Goal: Task Accomplishment & Management: Use online tool/utility

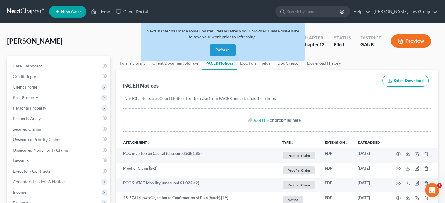
click at [220, 51] on button "Refresh" at bounding box center [223, 50] width 26 height 12
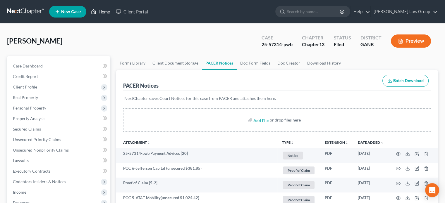
click at [104, 12] on link "Home" at bounding box center [100, 11] width 25 height 11
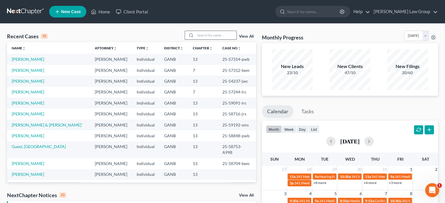
click at [211, 37] on input "search" at bounding box center [215, 35] width 41 height 8
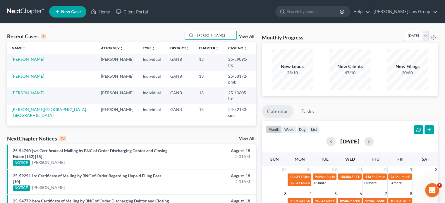
type input "[PERSON_NAME]"
click at [32, 74] on link "[PERSON_NAME]" at bounding box center [28, 76] width 32 height 5
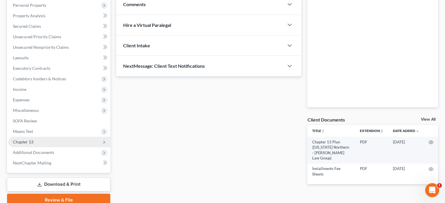
scroll to position [99, 0]
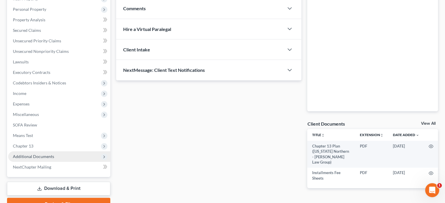
click at [44, 155] on span "Additional Documents" at bounding box center [33, 156] width 41 height 5
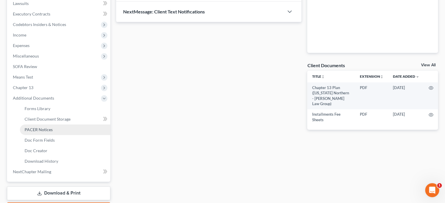
click at [40, 128] on span "PACER Notices" at bounding box center [39, 129] width 28 height 5
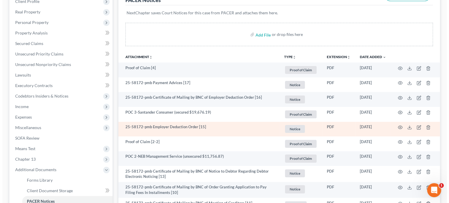
scroll to position [88, 0]
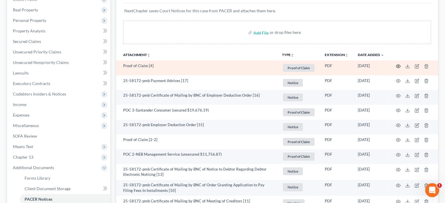
click at [397, 66] on circle "button" at bounding box center [397, 66] width 1 height 1
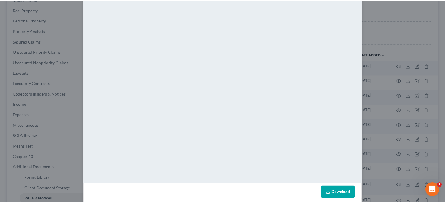
scroll to position [0, 0]
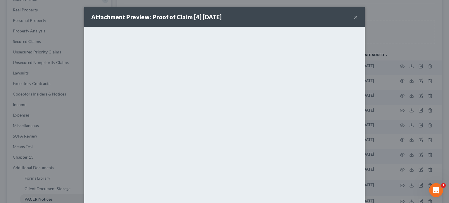
click at [354, 16] on button "×" at bounding box center [356, 16] width 4 height 7
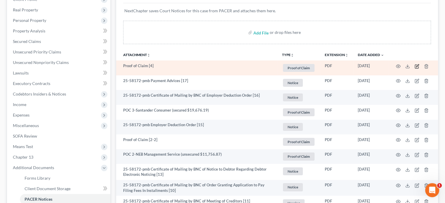
click at [416, 66] on icon "button" at bounding box center [417, 65] width 3 height 3
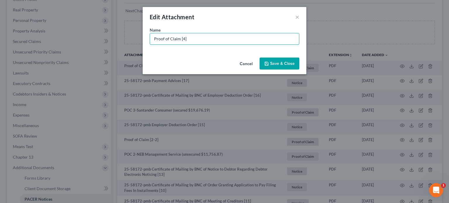
drag, startPoint x: 147, startPoint y: 35, endPoint x: 46, endPoint y: 13, distance: 104.0
click at [60, 16] on div "Edit Attachment × Name * Proof of Claim [4] Cancel Save & Close" at bounding box center [224, 101] width 449 height 203
drag, startPoint x: 46, startPoint y: 13, endPoint x: 230, endPoint y: 44, distance: 187.1
click at [230, 44] on input "POC 4-World Acceptance Corp" at bounding box center [224, 38] width 149 height 11
type input "POC 4-World Acceptance Corp (unsecured $356.74)"
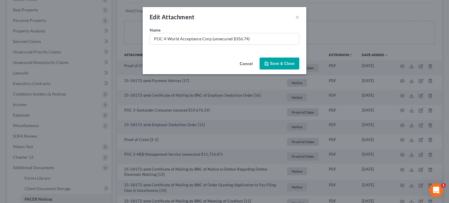
drag, startPoint x: 282, startPoint y: 59, endPoint x: 282, endPoint y: 64, distance: 5.0
click at [282, 64] on button "Save & Close" at bounding box center [280, 64] width 40 height 12
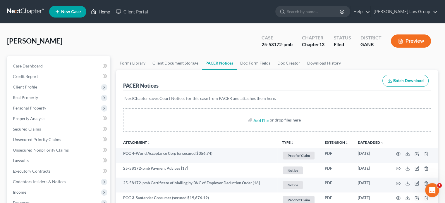
click at [104, 12] on link "Home" at bounding box center [100, 11] width 25 height 11
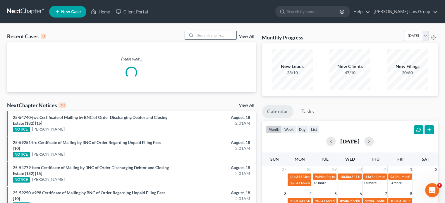
click at [208, 39] on div "Recent Cases 0 View All" at bounding box center [131, 36] width 249 height 11
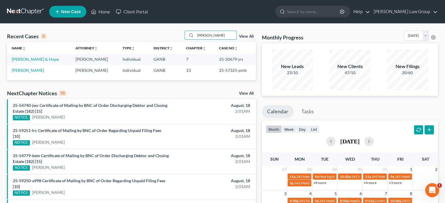
type input "[PERSON_NAME]"
click at [27, 71] on link "[PERSON_NAME]" at bounding box center [28, 70] width 32 height 5
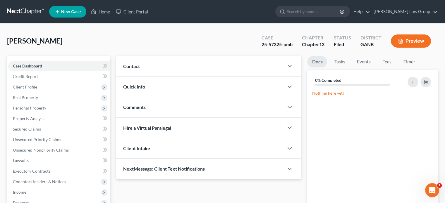
scroll to position [102, 0]
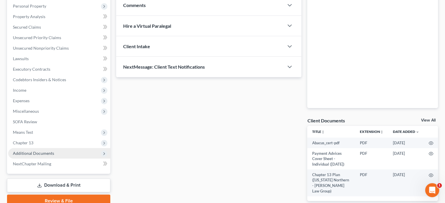
click at [16, 152] on span "Additional Documents" at bounding box center [33, 153] width 41 height 5
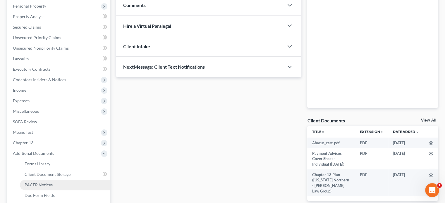
drag, startPoint x: 30, startPoint y: 184, endPoint x: 36, endPoint y: 180, distance: 7.0
click at [30, 183] on span "PACER Notices" at bounding box center [39, 184] width 28 height 5
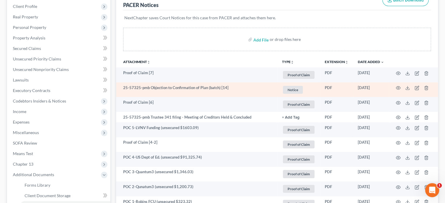
scroll to position [88, 0]
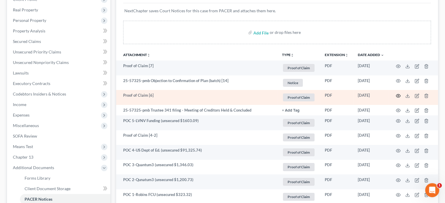
click at [399, 96] on icon "button" at bounding box center [398, 96] width 5 height 5
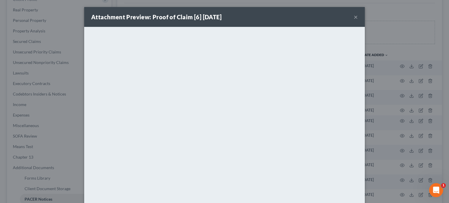
click at [354, 17] on button "×" at bounding box center [356, 16] width 4 height 7
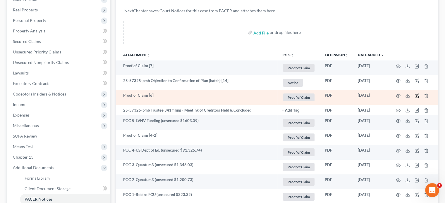
click at [415, 94] on icon "button" at bounding box center [416, 96] width 5 height 5
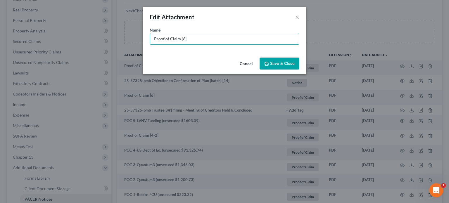
drag, startPoint x: 198, startPoint y: 40, endPoint x: 47, endPoint y: 19, distance: 153.0
click at [47, 19] on div "Edit Attachment × Name * Proof of Claim [6] Cancel Save & Close" at bounding box center [224, 101] width 449 height 203
type input "POC 6-Jefferson Capital (unsecured $1005.53)"
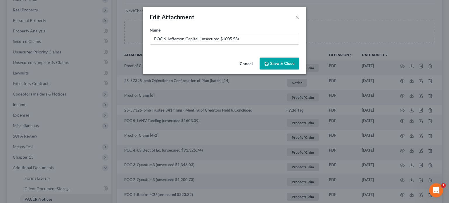
click at [282, 65] on span "Save & Close" at bounding box center [282, 63] width 25 height 5
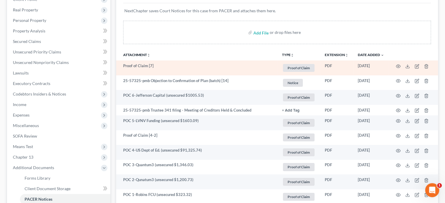
click at [395, 65] on td at bounding box center [413, 68] width 49 height 15
click at [398, 66] on circle "button" at bounding box center [397, 66] width 1 height 1
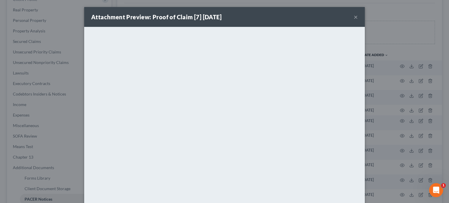
click at [354, 18] on button "×" at bounding box center [356, 16] width 4 height 7
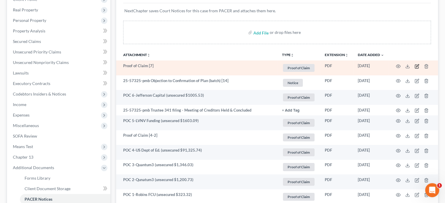
click at [415, 66] on icon "button" at bounding box center [416, 66] width 5 height 5
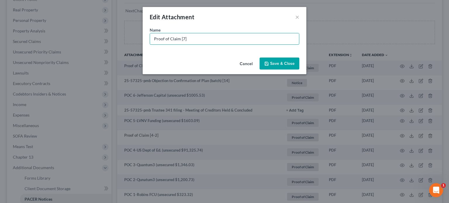
drag, startPoint x: 94, startPoint y: 33, endPoint x: 80, endPoint y: 31, distance: 13.8
click at [80, 31] on div "Edit Attachment × Name * Proof of Claim [7] Cancel Save & Close" at bounding box center [224, 101] width 449 height 203
type input "POC 7-Jefferson Capital (unsecured $860.69)"
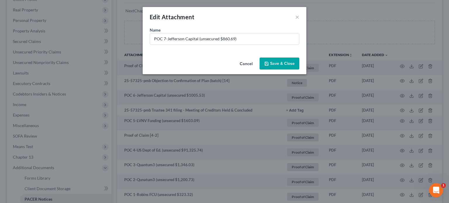
click at [276, 63] on span "Save & Close" at bounding box center [282, 63] width 25 height 5
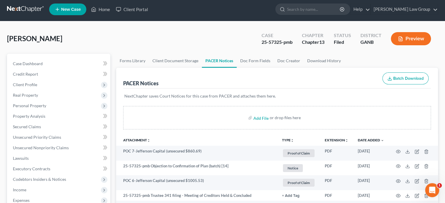
scroll to position [0, 0]
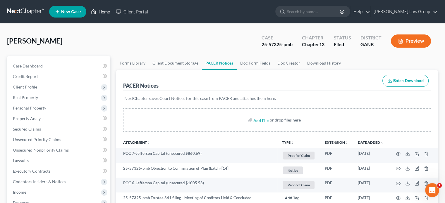
click at [106, 11] on link "Home" at bounding box center [100, 11] width 25 height 11
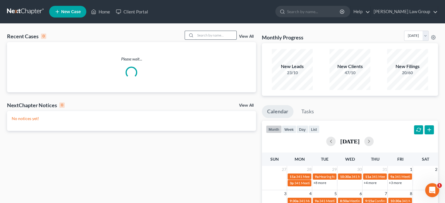
click at [196, 34] on input "search" at bounding box center [215, 35] width 41 height 8
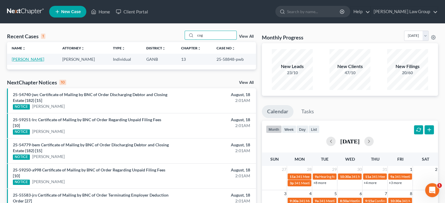
type input "cog"
click at [34, 58] on link "[PERSON_NAME]" at bounding box center [28, 59] width 32 height 5
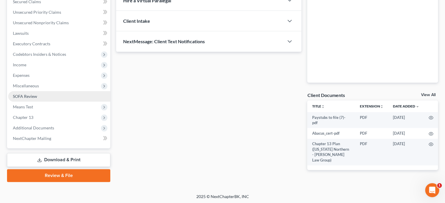
scroll to position [128, 0]
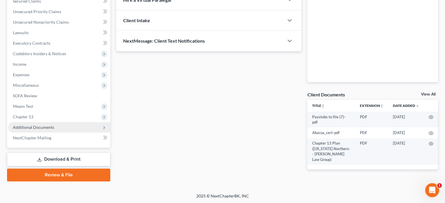
click at [38, 128] on span "Additional Documents" at bounding box center [33, 127] width 41 height 5
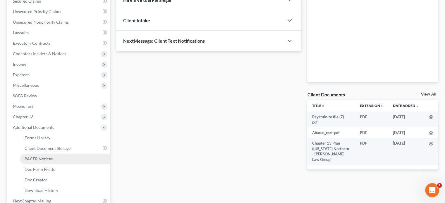
click at [39, 157] on span "PACER Notices" at bounding box center [39, 158] width 28 height 5
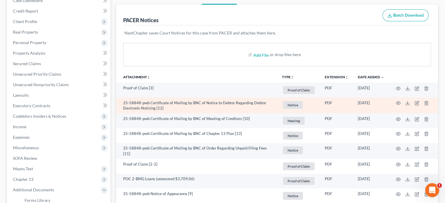
scroll to position [88, 0]
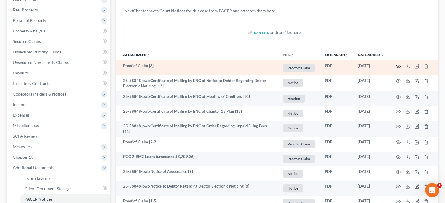
click at [397, 65] on icon "button" at bounding box center [398, 66] width 5 height 5
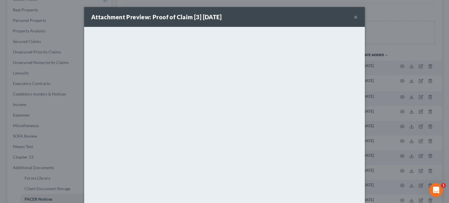
click at [351, 17] on div "Attachment Preview: Proof of Claim [3] [DATE] ×" at bounding box center [224, 17] width 281 height 20
click at [354, 15] on button "×" at bounding box center [356, 16] width 4 height 7
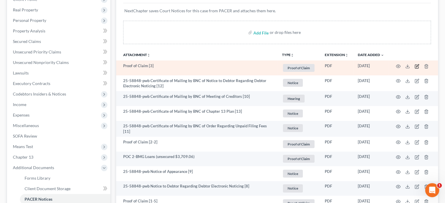
click at [416, 66] on icon "button" at bounding box center [417, 65] width 3 height 3
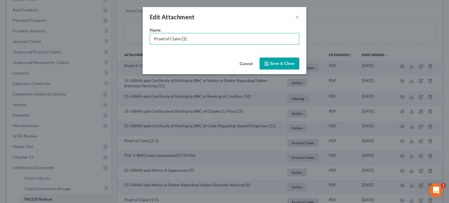
drag, startPoint x: 194, startPoint y: 39, endPoint x: 0, endPoint y: 18, distance: 195.3
click at [0, 18] on div "Edit Attachment × Name * Proof of Claim [3] Cancel Save & Close" at bounding box center [224, 101] width 449 height 203
type input "POC 3-US Dept of Education/Nelnet (unsecured $12,369.77)"
click at [281, 69] on button "Save & Close" at bounding box center [280, 64] width 40 height 12
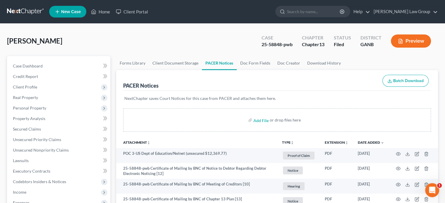
scroll to position [0, 0]
click at [105, 11] on link "Home" at bounding box center [100, 11] width 25 height 11
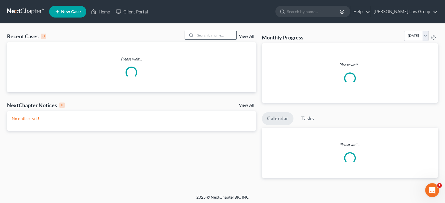
click at [204, 35] on input "search" at bounding box center [215, 35] width 41 height 8
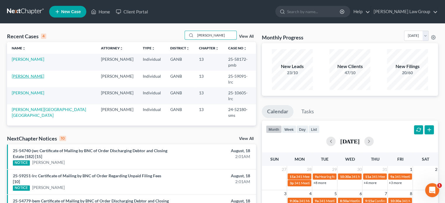
type input "[PERSON_NAME]"
click at [30, 74] on link "[PERSON_NAME]" at bounding box center [28, 76] width 32 height 5
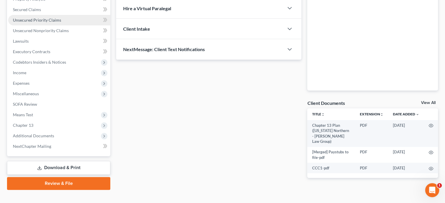
scroll to position [128, 0]
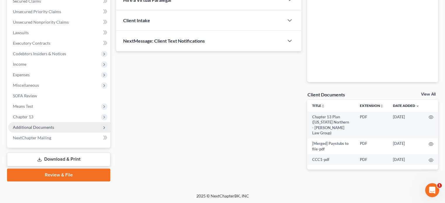
click at [34, 126] on span "Additional Documents" at bounding box center [33, 127] width 41 height 5
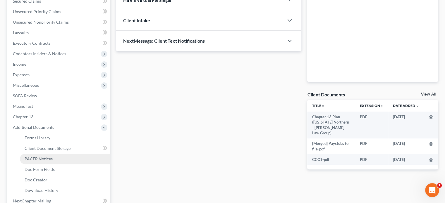
click at [37, 157] on span "PACER Notices" at bounding box center [39, 158] width 28 height 5
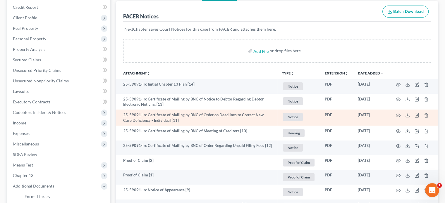
scroll to position [88, 0]
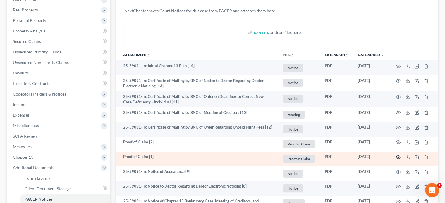
click at [398, 157] on circle "button" at bounding box center [397, 157] width 1 height 1
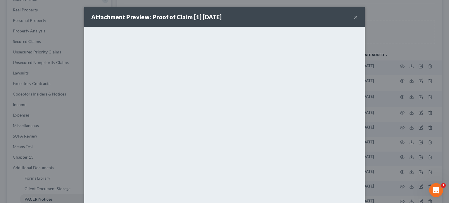
click at [354, 16] on button "×" at bounding box center [356, 16] width 4 height 7
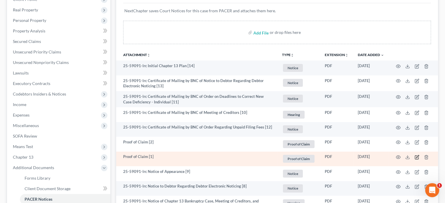
click at [416, 156] on icon "button" at bounding box center [416, 157] width 5 height 5
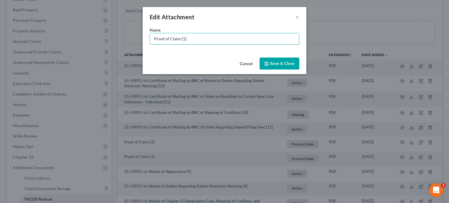
drag, startPoint x: 193, startPoint y: 37, endPoint x: 43, endPoint y: 8, distance: 152.6
click at [43, 8] on div "Edit Attachment × Name * Proof of Claim [1] Cancel Save & Close" at bounding box center [224, 101] width 449 height 203
type input "POC 1-LVNV Funding (unsecured $962.93)"
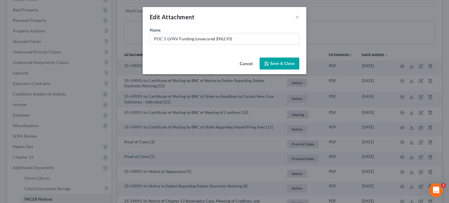
click at [275, 61] on button "Save & Close" at bounding box center [280, 64] width 40 height 12
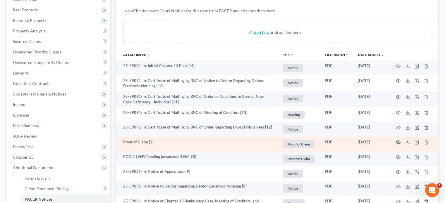
click at [398, 140] on icon "button" at bounding box center [398, 142] width 5 height 5
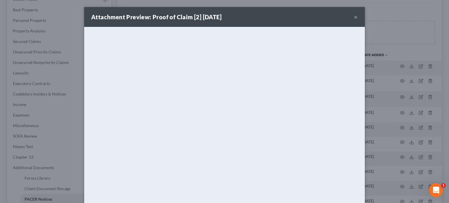
drag, startPoint x: 353, startPoint y: 16, endPoint x: 361, endPoint y: 31, distance: 17.5
click at [354, 16] on button "×" at bounding box center [356, 16] width 4 height 7
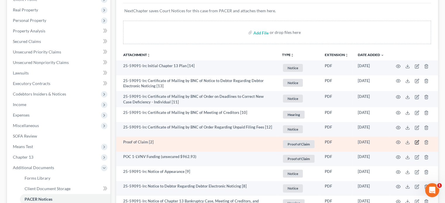
click at [418, 144] on icon "button" at bounding box center [417, 143] width 4 height 4
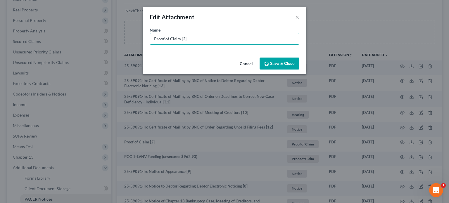
drag, startPoint x: 166, startPoint y: 37, endPoint x: 112, endPoint y: 33, distance: 54.3
click at [112, 33] on div "Edit Attachment × Name * Proof of Claim [2] Cancel Save & Close" at bounding box center [224, 101] width 449 height 203
type input "POC 2-LVNV Funding (unsecured $419.21)"
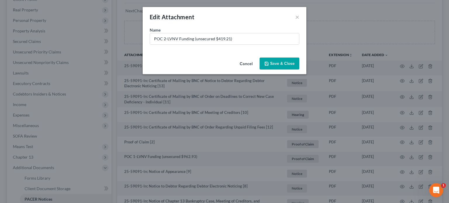
drag, startPoint x: 280, startPoint y: 61, endPoint x: 270, endPoint y: 53, distance: 13.3
click at [280, 62] on span "Save & Close" at bounding box center [282, 63] width 25 height 5
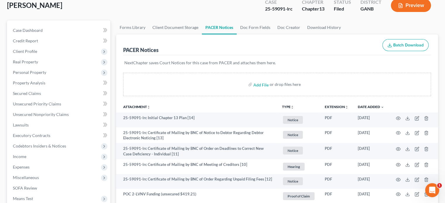
scroll to position [0, 0]
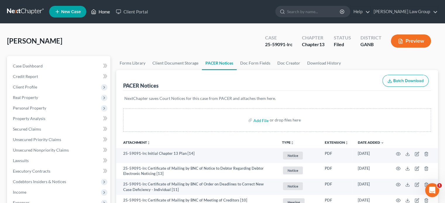
click at [104, 13] on link "Home" at bounding box center [100, 11] width 25 height 11
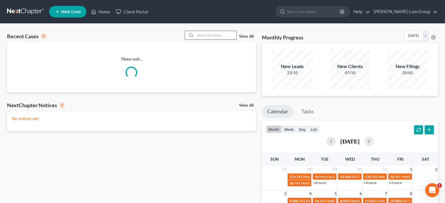
click at [206, 36] on input "search" at bounding box center [215, 35] width 41 height 8
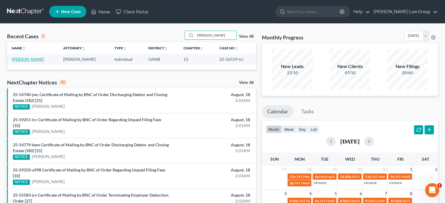
type input "[PERSON_NAME]"
drag, startPoint x: 19, startPoint y: 58, endPoint x: 23, endPoint y: 60, distance: 4.2
click at [19, 58] on link "[PERSON_NAME]" at bounding box center [28, 59] width 32 height 5
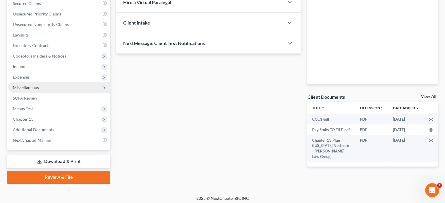
scroll to position [128, 0]
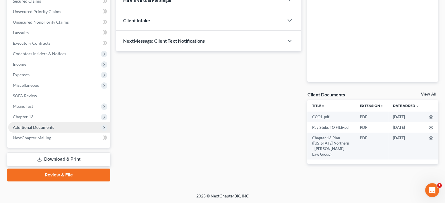
click at [39, 128] on span "Additional Documents" at bounding box center [33, 127] width 41 height 5
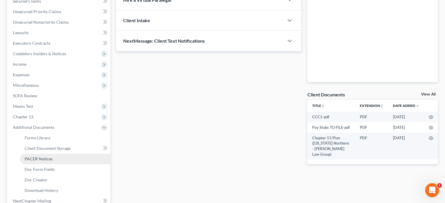
click at [34, 158] on span "PACER Notices" at bounding box center [39, 158] width 28 height 5
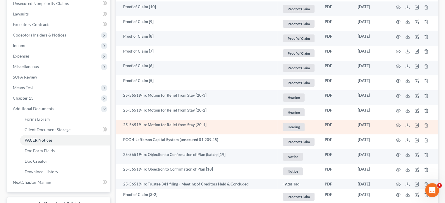
scroll to position [146, 0]
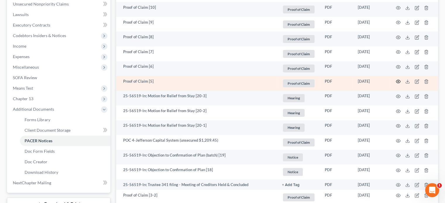
click at [397, 80] on icon "button" at bounding box center [398, 81] width 5 height 5
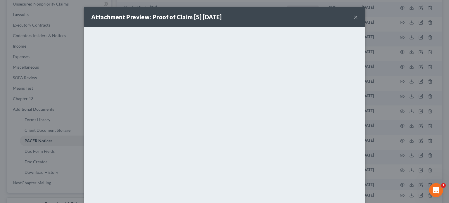
click at [354, 17] on button "×" at bounding box center [356, 16] width 4 height 7
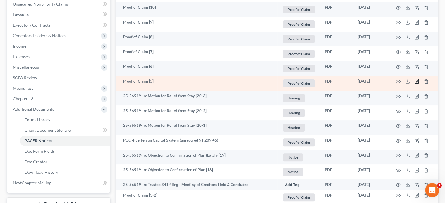
click at [415, 80] on icon "button" at bounding box center [417, 82] width 4 height 4
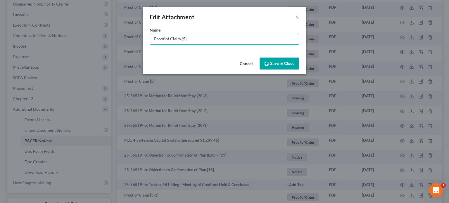
drag, startPoint x: 186, startPoint y: 36, endPoint x: 36, endPoint y: 8, distance: 152.7
click at [36, 8] on div "Edit Attachment × Name * Proof of Claim [5] Cancel Save & Close" at bounding box center [224, 101] width 449 height 203
type input "POC 5-Midland Credit Management (unsecured $489.94)"
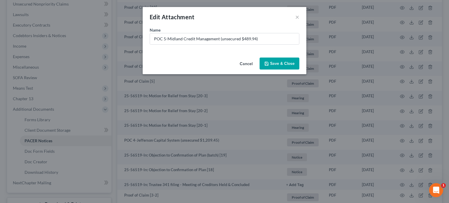
click at [274, 63] on span "Save & Close" at bounding box center [282, 63] width 25 height 5
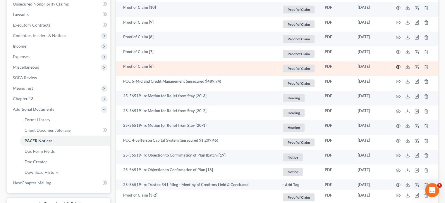
click at [398, 68] on icon "button" at bounding box center [398, 67] width 5 height 5
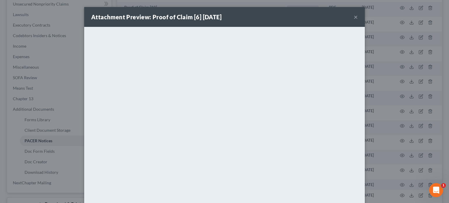
drag, startPoint x: 353, startPoint y: 16, endPoint x: 353, endPoint y: 20, distance: 3.5
click at [354, 18] on button "×" at bounding box center [356, 16] width 4 height 7
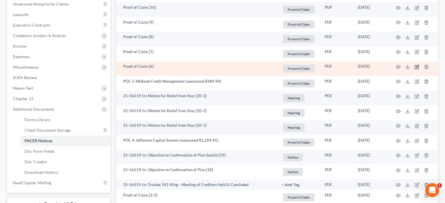
click at [416, 66] on icon "button" at bounding box center [417, 66] width 3 height 3
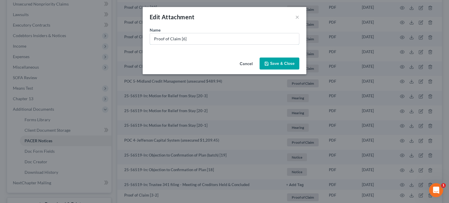
drag, startPoint x: 199, startPoint y: 37, endPoint x: 64, endPoint y: 21, distance: 135.6
click at [64, 21] on div "Edit Attachment × Name * Proof of Claim [6] Cancel Save & Close" at bounding box center [224, 101] width 449 height 203
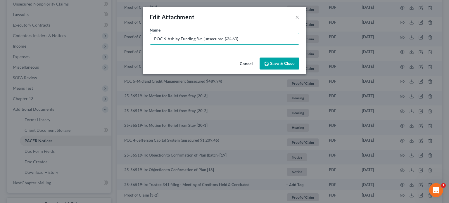
type input "POC 6-Ashley Funding Svc (unsecured $24.60)"
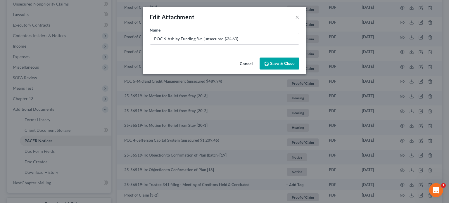
click at [281, 64] on span "Save & Close" at bounding box center [282, 63] width 25 height 5
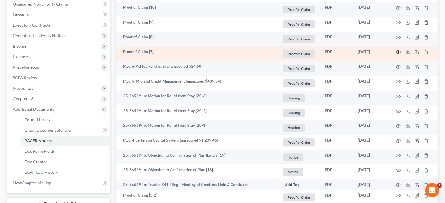
click at [398, 52] on icon "button" at bounding box center [398, 52] width 5 height 5
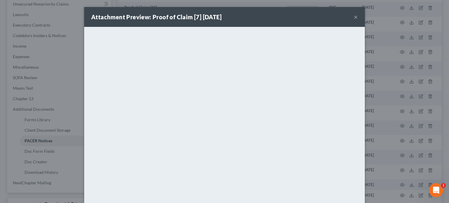
click at [354, 15] on button "×" at bounding box center [356, 16] width 4 height 7
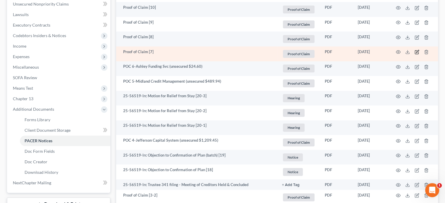
click at [415, 52] on icon "button" at bounding box center [416, 52] width 5 height 5
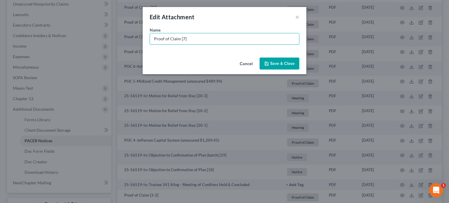
drag, startPoint x: 44, startPoint y: 20, endPoint x: 54, endPoint y: 20, distance: 10.5
click at [44, 20] on div "Edit Attachment × Name * Proof of Claim [7] Cancel Save & Close" at bounding box center [224, 101] width 449 height 203
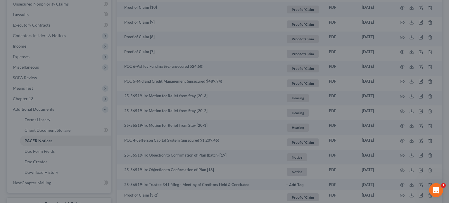
type input "POC 7-Ashley Funding Svc (unsecured $373"
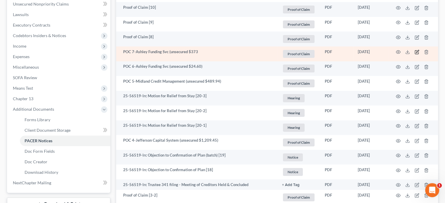
click at [418, 51] on icon "button" at bounding box center [417, 51] width 3 height 3
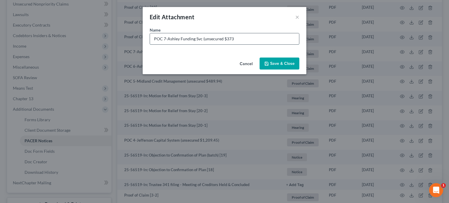
click at [239, 38] on input "POC 7-Ashley Funding Svc (unsecured $373" at bounding box center [224, 38] width 149 height 11
type input "POC 7-Ashley Funding Svc (unsecured $37.31)"
drag, startPoint x: 283, startPoint y: 65, endPoint x: 281, endPoint y: 59, distance: 6.3
click at [283, 63] on span "Save & Close" at bounding box center [282, 63] width 25 height 5
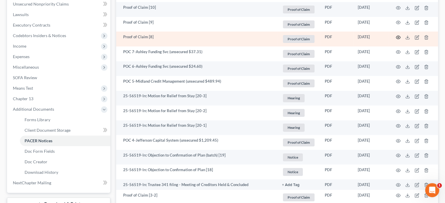
click at [398, 36] on icon "button" at bounding box center [398, 37] width 4 height 3
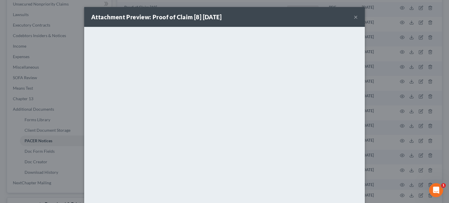
click at [355, 18] on button "×" at bounding box center [356, 16] width 4 height 7
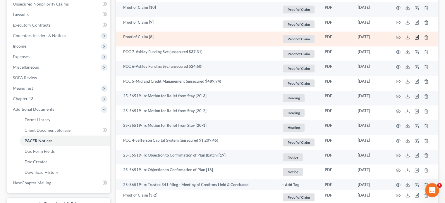
click at [418, 36] on icon "button" at bounding box center [416, 37] width 5 height 5
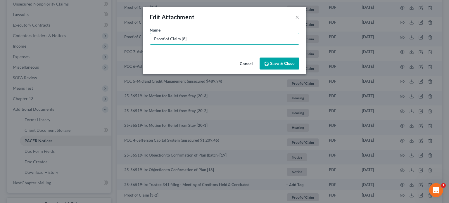
drag, startPoint x: 196, startPoint y: 40, endPoint x: 53, endPoint y: 21, distance: 144.6
click at [53, 20] on div "Edit Attachment × Name * Proof of Claim [8] Cancel Save & Close" at bounding box center [224, 101] width 449 height 203
type input "POC 8-LVNV Funding (unsecured $861.22)"
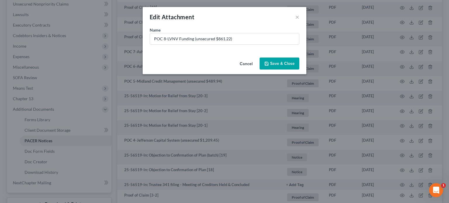
drag, startPoint x: 284, startPoint y: 67, endPoint x: 281, endPoint y: 62, distance: 6.4
click at [284, 67] on button "Save & Close" at bounding box center [280, 64] width 40 height 12
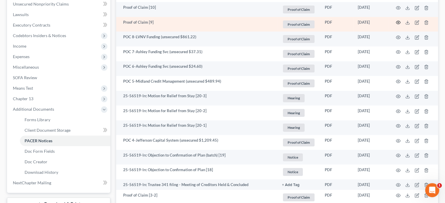
click at [398, 22] on icon "button" at bounding box center [398, 22] width 5 height 5
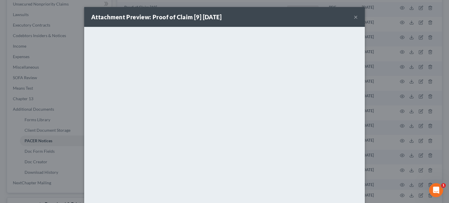
click at [354, 18] on button "×" at bounding box center [356, 16] width 4 height 7
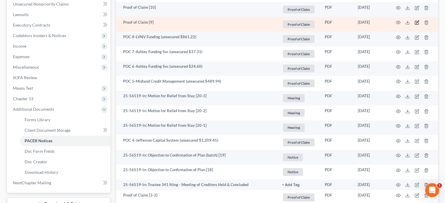
click at [416, 22] on icon "button" at bounding box center [416, 22] width 5 height 5
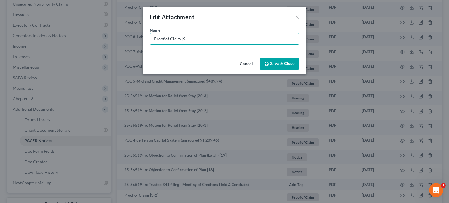
drag, startPoint x: 193, startPoint y: 38, endPoint x: 43, endPoint y: 27, distance: 150.8
click at [43, 27] on div "Edit Attachment × Name * Proof of Claim [9] Cancel Save & Close" at bounding box center [224, 101] width 449 height 203
type input "POC 9-Ashley Funding Svc (unsecured $71.13)"
click at [280, 63] on span "Save & Close" at bounding box center [282, 63] width 25 height 5
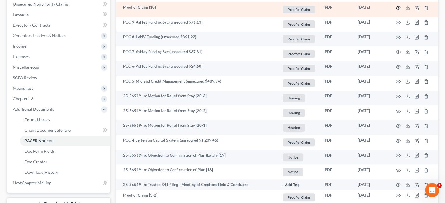
click at [397, 6] on icon "button" at bounding box center [398, 7] width 4 height 3
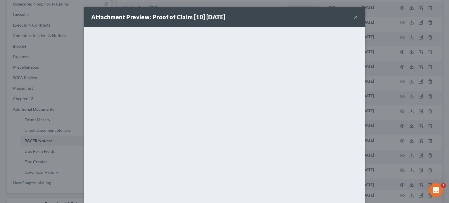
click at [354, 16] on button "×" at bounding box center [356, 16] width 4 height 7
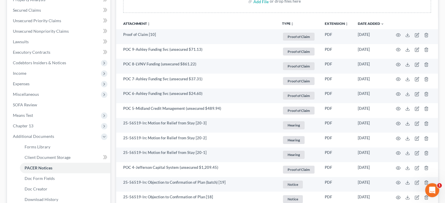
scroll to position [117, 0]
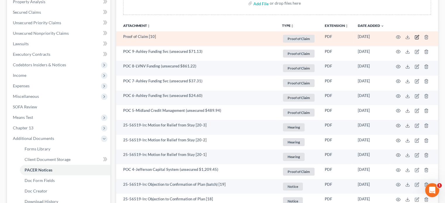
click at [417, 35] on icon "button" at bounding box center [416, 37] width 5 height 5
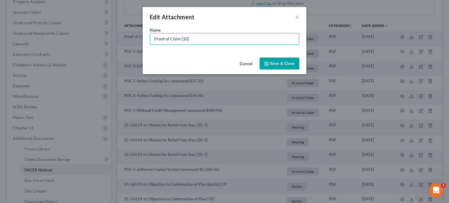
drag, startPoint x: 192, startPoint y: 38, endPoint x: 70, endPoint y: 15, distance: 124.7
click at [70, 15] on div "Edit Attachment × Name * Proof of Claim [10] Cancel Save & Close" at bounding box center [224, 101] width 449 height 203
type input "POC 10-LVNV Funding (unsecured $658.17)"
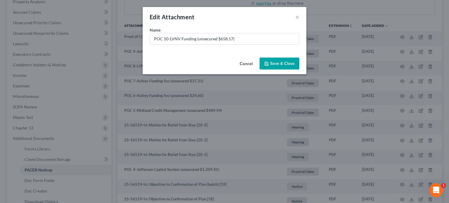
click at [273, 63] on span "Save & Close" at bounding box center [282, 63] width 25 height 5
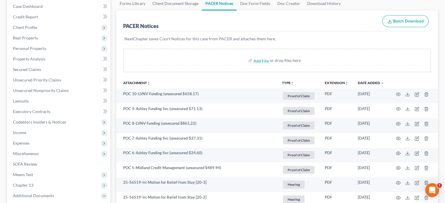
scroll to position [0, 0]
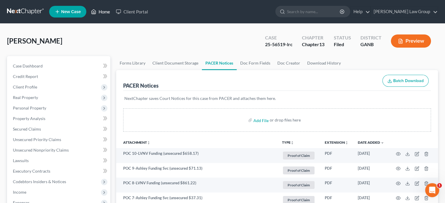
click at [104, 13] on link "Home" at bounding box center [100, 11] width 25 height 11
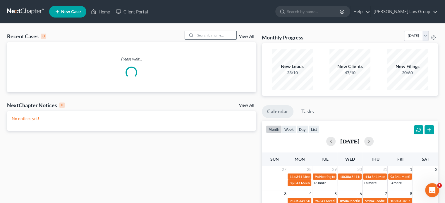
click at [204, 33] on input "search" at bounding box center [215, 35] width 41 height 8
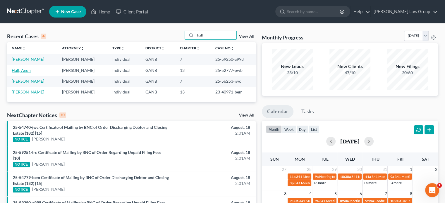
type input "hall"
click at [22, 71] on link "Hall, Aeon" at bounding box center [21, 70] width 19 height 5
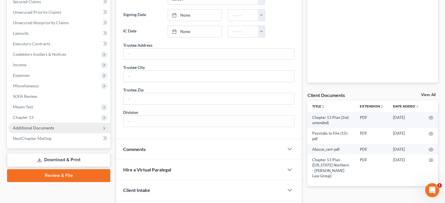
scroll to position [146, 0]
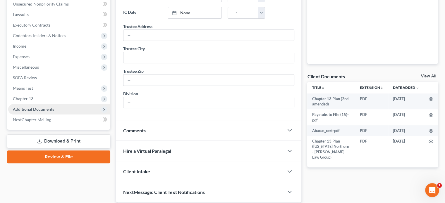
click at [39, 108] on span "Additional Documents" at bounding box center [33, 109] width 41 height 5
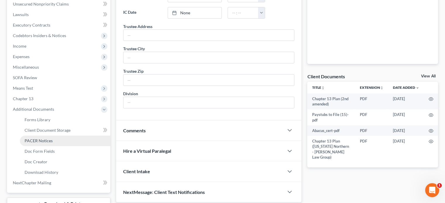
drag, startPoint x: 45, startPoint y: 139, endPoint x: 55, endPoint y: 141, distance: 10.4
click at [45, 140] on span "PACER Notices" at bounding box center [39, 140] width 28 height 5
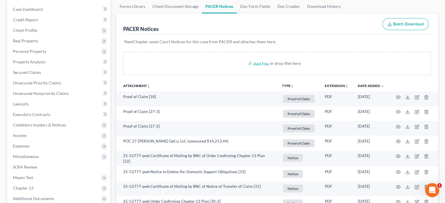
scroll to position [58, 0]
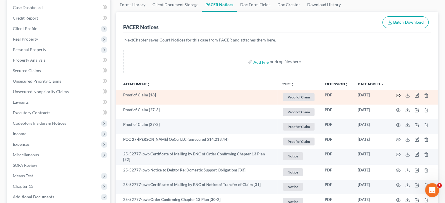
click at [396, 95] on icon "button" at bounding box center [398, 95] width 4 height 3
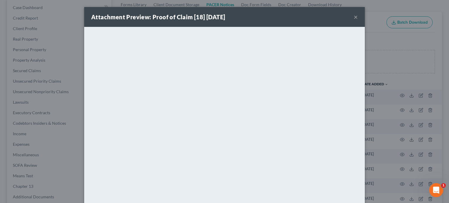
drag, startPoint x: 353, startPoint y: 15, endPoint x: 354, endPoint y: 23, distance: 7.7
click at [354, 16] on button "×" at bounding box center [356, 16] width 4 height 7
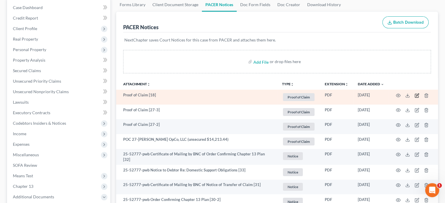
click at [415, 94] on icon "button" at bounding box center [416, 95] width 5 height 5
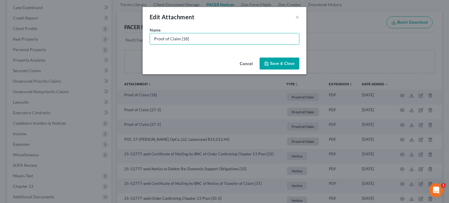
drag, startPoint x: 83, startPoint y: 25, endPoint x: 37, endPoint y: 15, distance: 47.3
click at [37, 15] on div "Edit Attachment × Name * Proof of Claim [18] Cancel Save & Close" at bounding box center [224, 101] width 449 height 203
type input "POC 18-PHH Asset Svc (total claim: $606,894.99; arrears: $42,973.28)"
click at [286, 66] on span "Save & Close" at bounding box center [282, 63] width 25 height 5
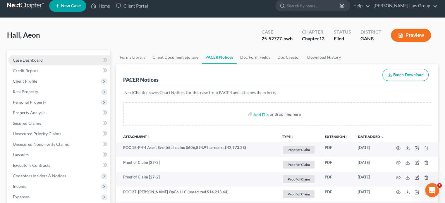
scroll to position [0, 0]
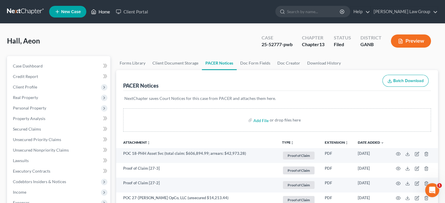
click at [104, 11] on link "Home" at bounding box center [100, 11] width 25 height 11
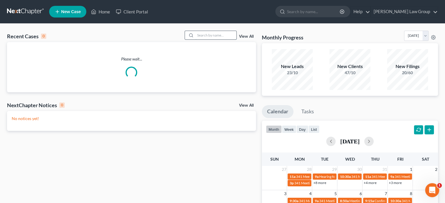
click at [205, 37] on input "search" at bounding box center [215, 35] width 41 height 8
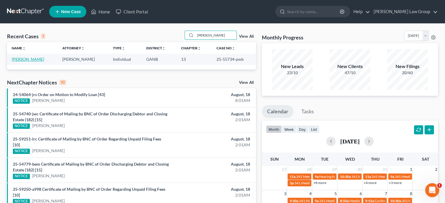
type input "[PERSON_NAME]"
click at [20, 59] on link "[PERSON_NAME]" at bounding box center [28, 59] width 32 height 5
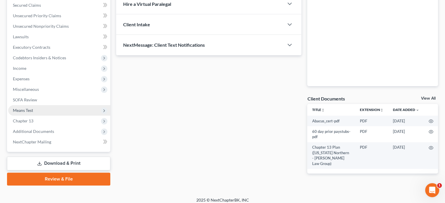
scroll to position [128, 0]
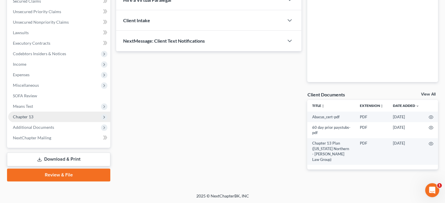
click at [24, 120] on span "Chapter 13" at bounding box center [59, 117] width 102 height 11
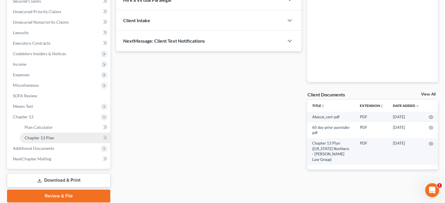
click at [30, 137] on span "Chapter 13 Plan" at bounding box center [40, 137] width 30 height 5
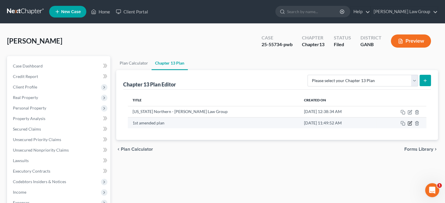
click at [410, 123] on icon "button" at bounding box center [410, 122] width 3 height 3
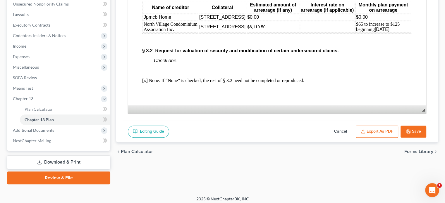
scroll to position [1141, 0]
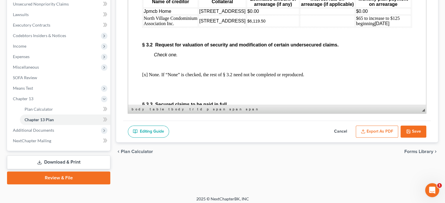
click at [267, 15] on td "$0.00" at bounding box center [273, 11] width 53 height 6
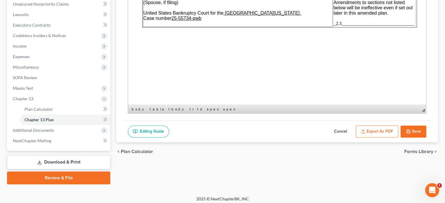
scroll to position [0, 0]
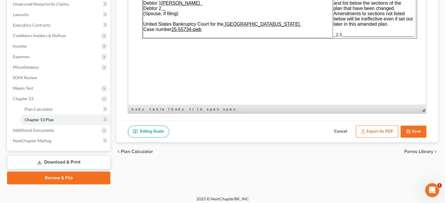
click at [342, 35] on span "_2.3_______________________________" at bounding box center [373, 34] width 81 height 5
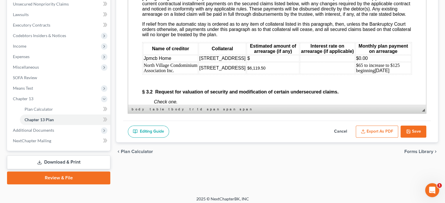
scroll to position [1111, 0]
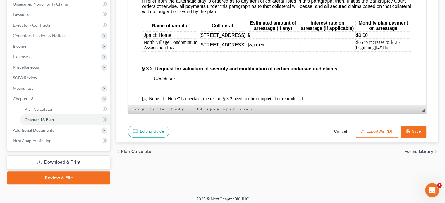
click at [258, 39] on td "$" at bounding box center [273, 35] width 53 height 6
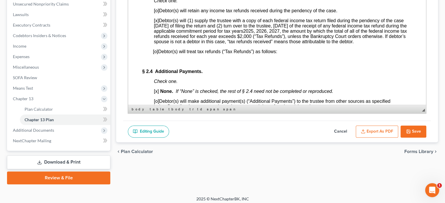
scroll to position [731, 0]
